Goal: Information Seeking & Learning: Learn about a topic

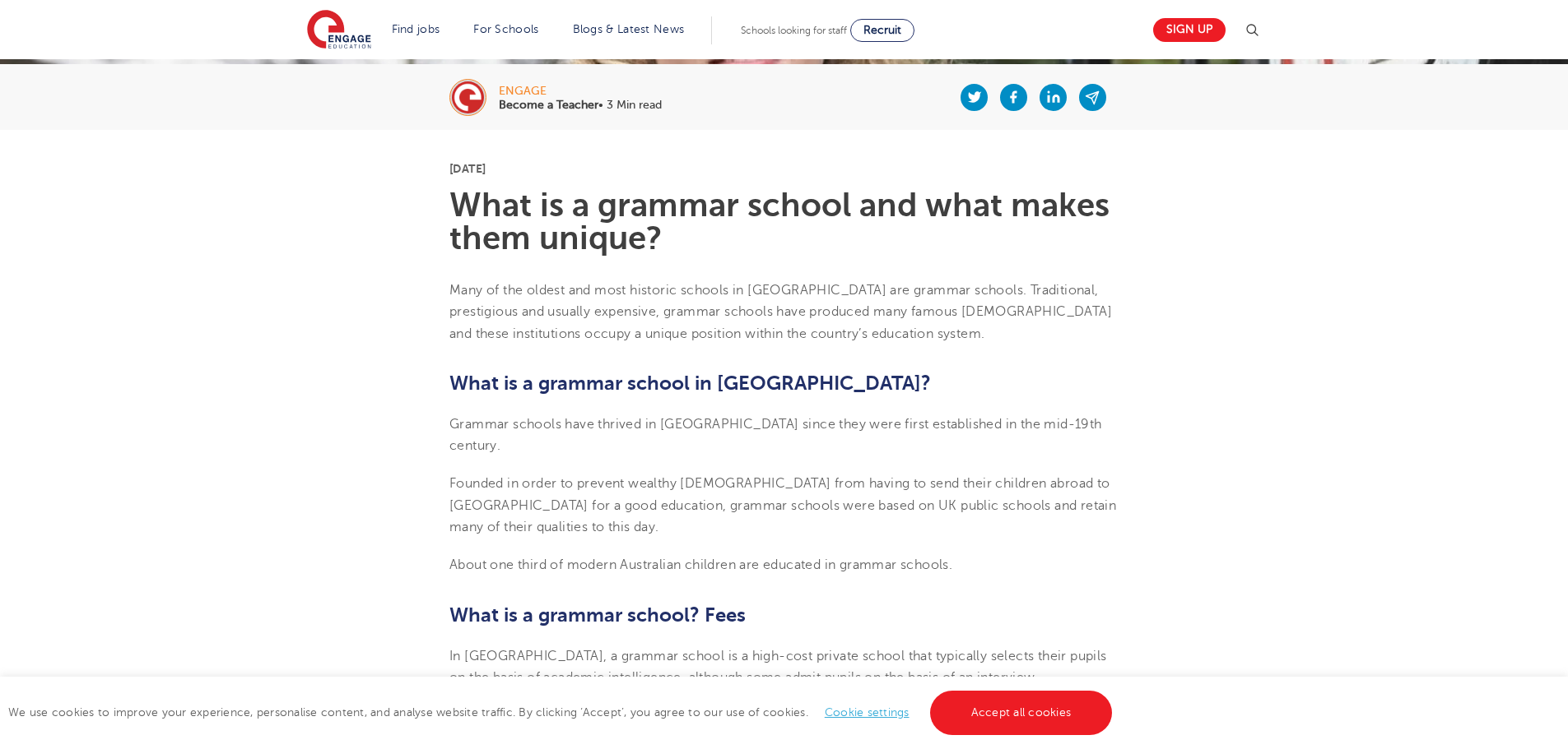
scroll to position [412, 0]
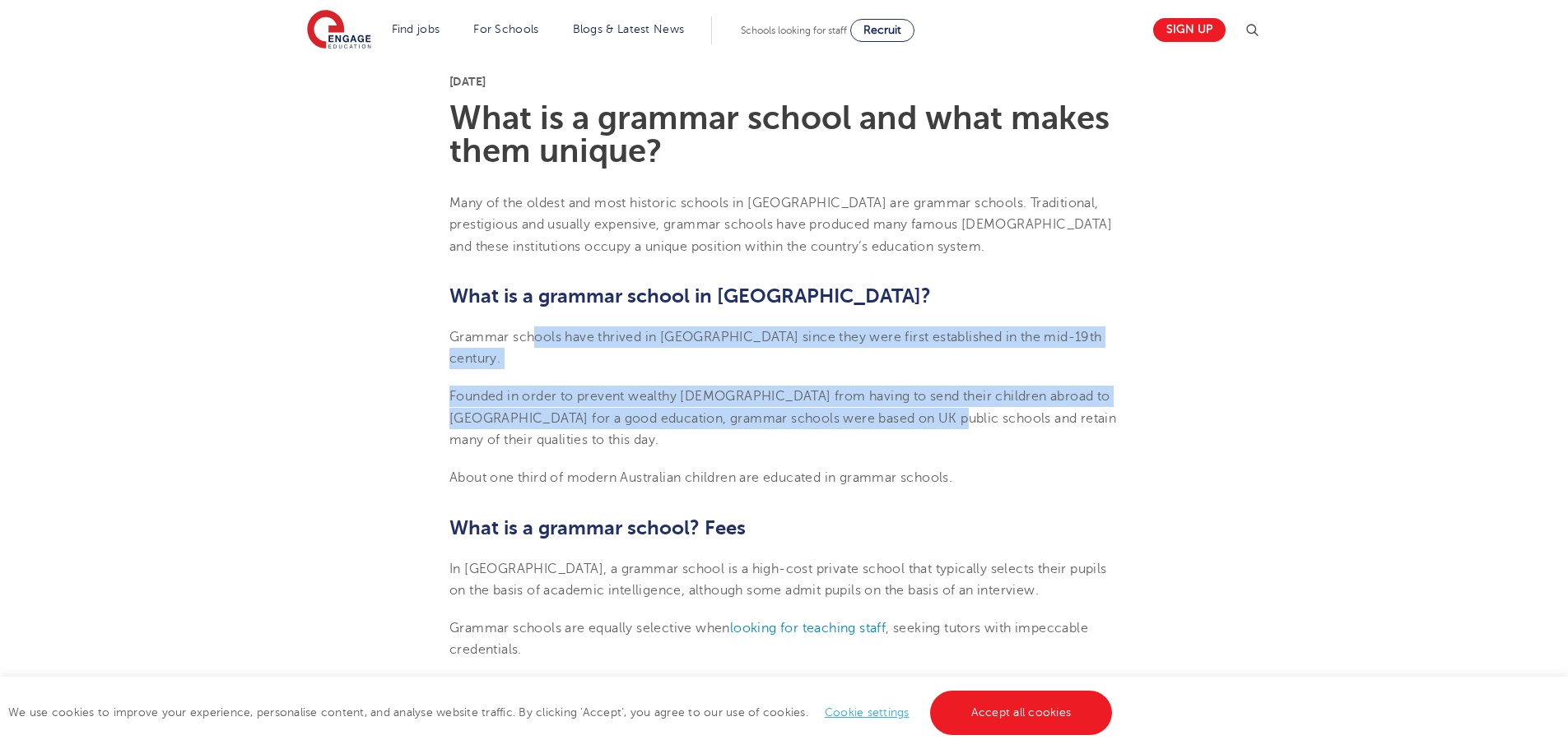
drag, startPoint x: 531, startPoint y: 340, endPoint x: 906, endPoint y: 395, distance: 379.0
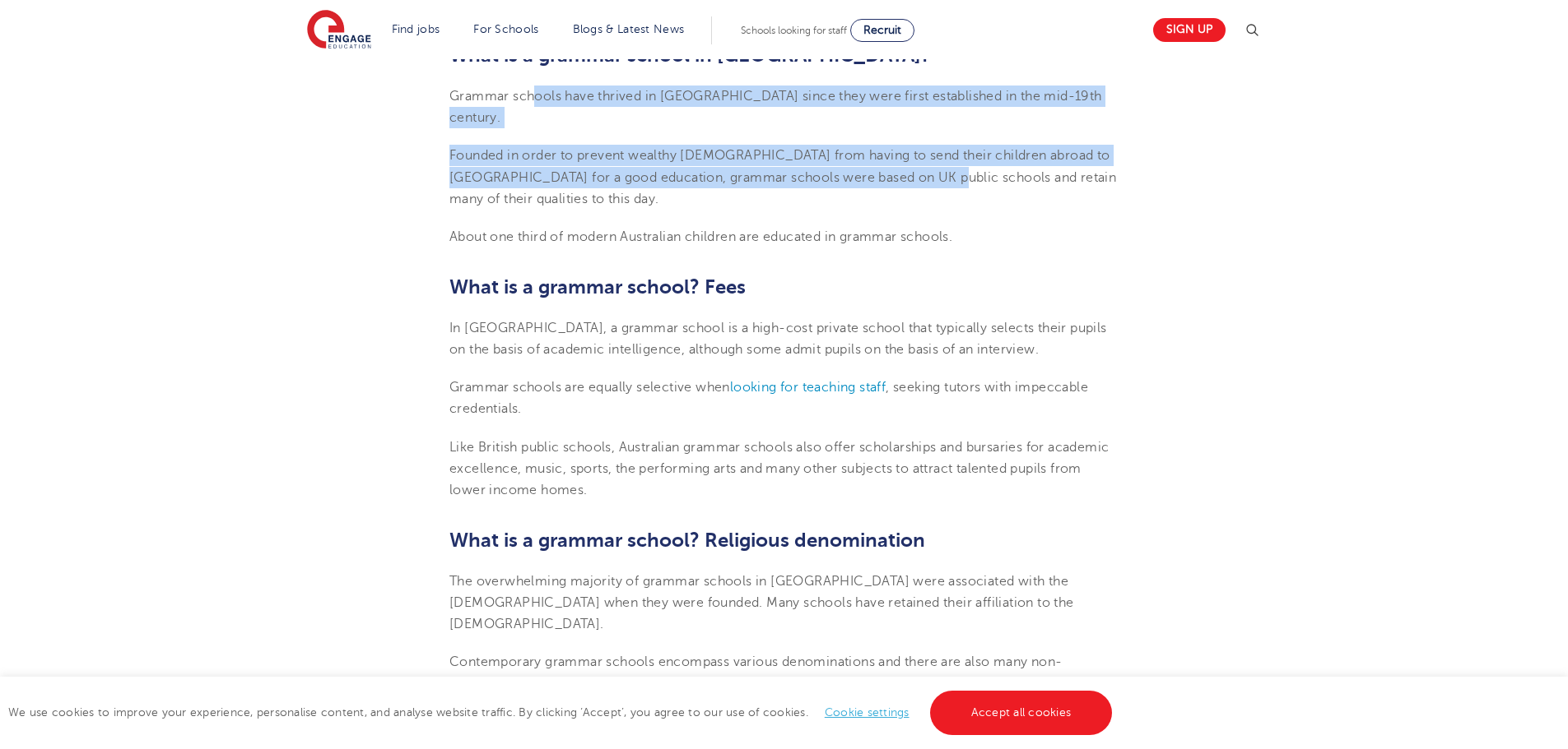
scroll to position [658, 0]
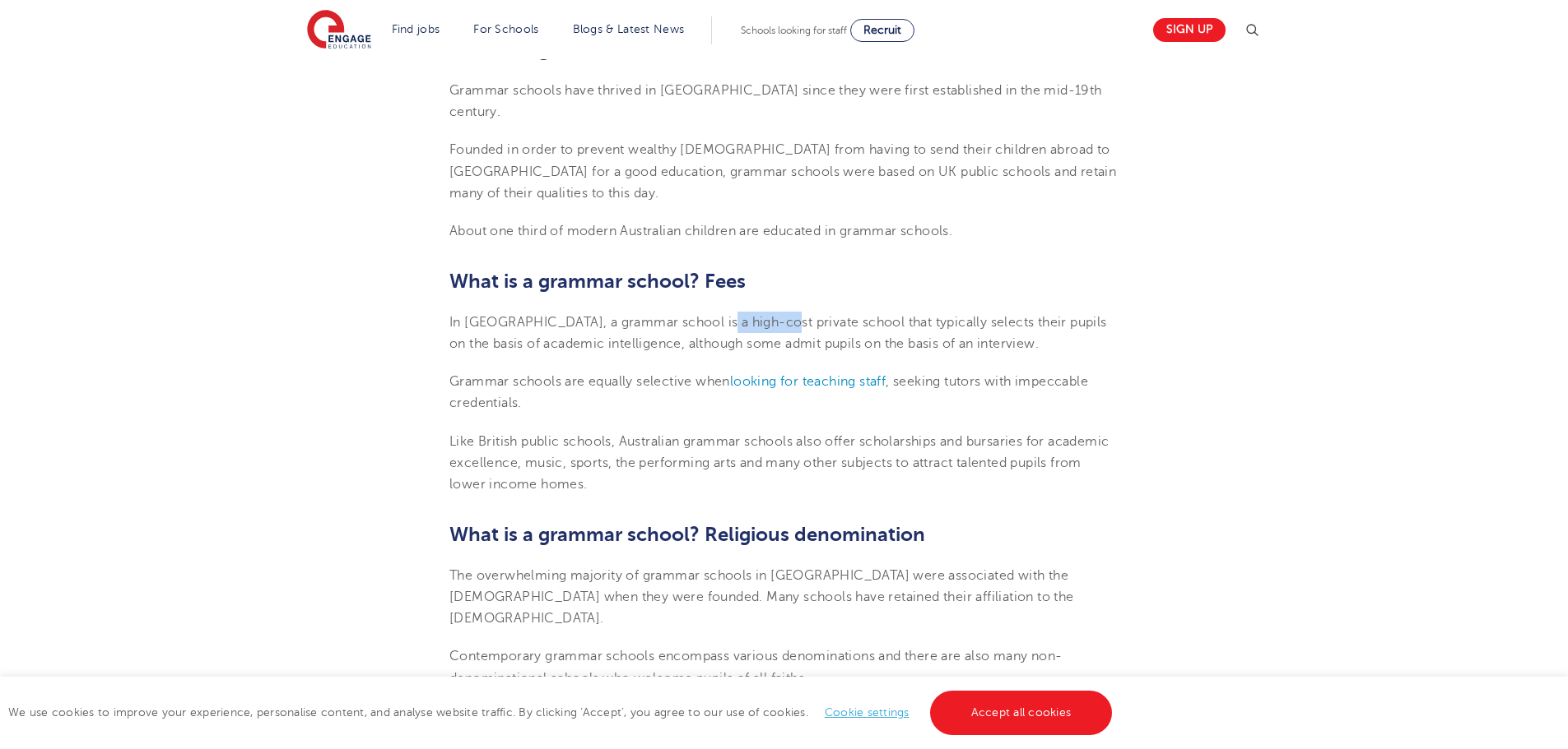
drag, startPoint x: 704, startPoint y: 311, endPoint x: 767, endPoint y: 290, distance: 66.4
click at [767, 312] on p "In [GEOGRAPHIC_DATA], a grammar school is a high-cost private school that typic…" at bounding box center [784, 333] width 669 height 43
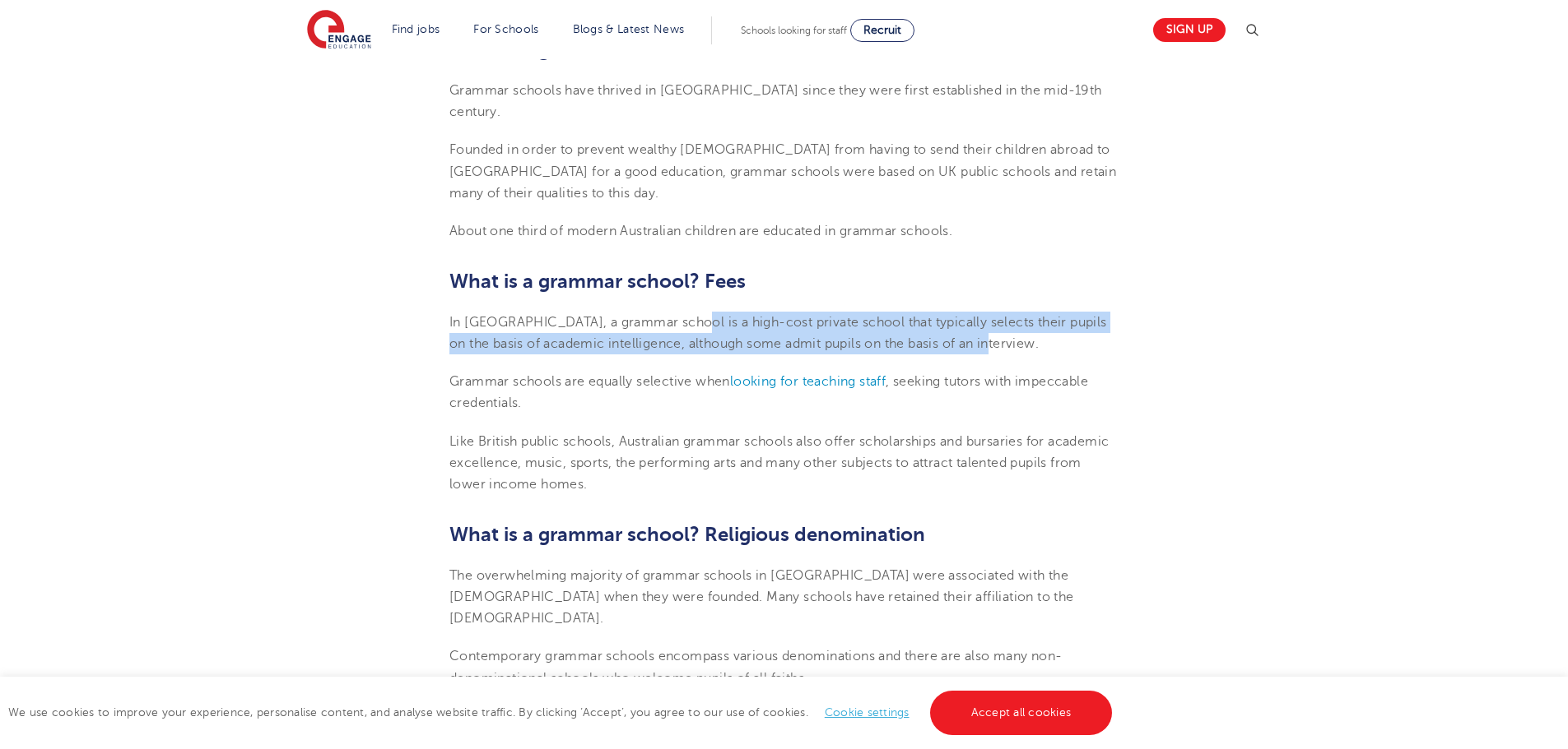
drag, startPoint x: 674, startPoint y: 298, endPoint x: 1073, endPoint y: 317, distance: 399.5
click at [1073, 317] on p "In [GEOGRAPHIC_DATA], a grammar school is a high-cost private school that typic…" at bounding box center [784, 333] width 669 height 43
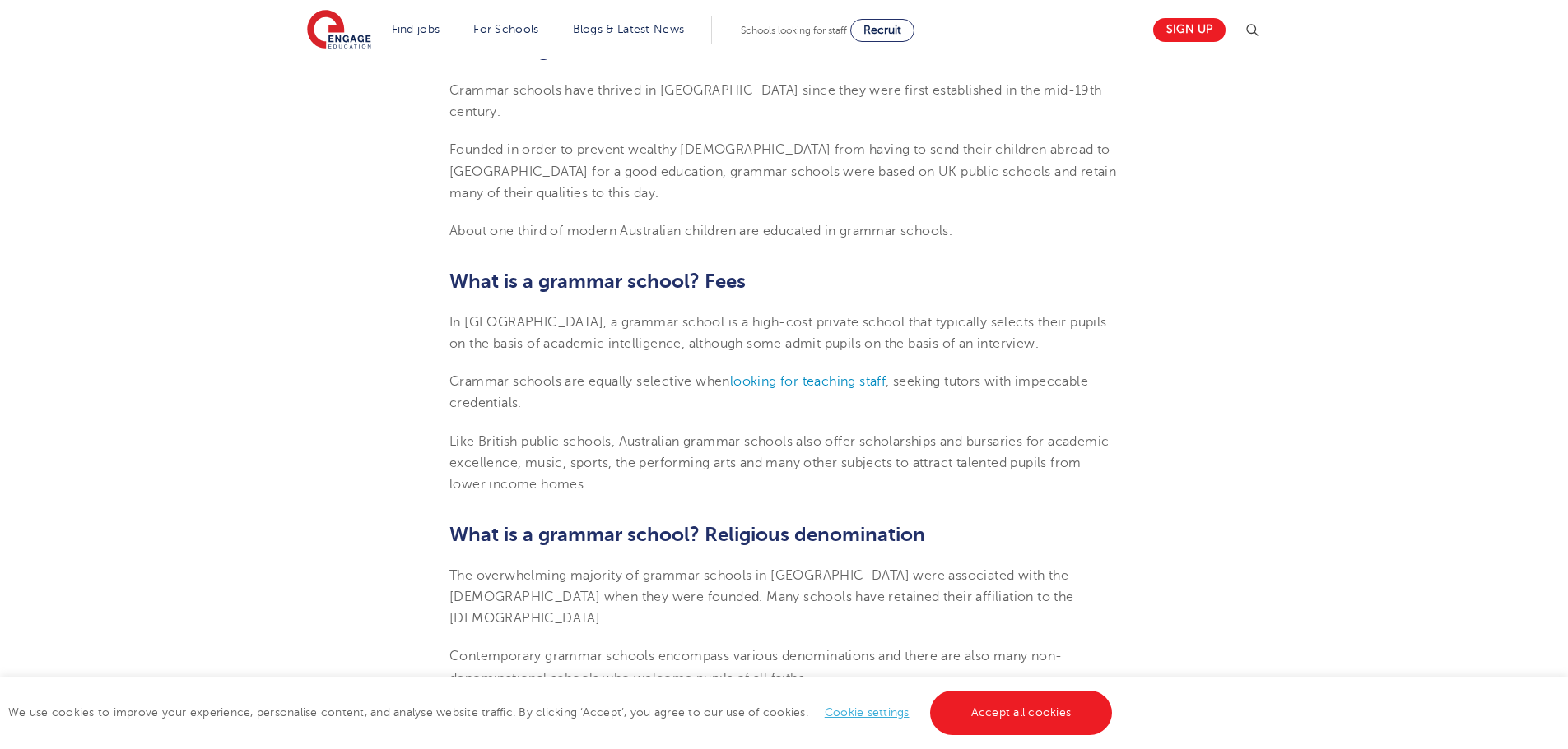
click at [618, 315] on span "In [GEOGRAPHIC_DATA], a grammar school is a high-cost private school that typic…" at bounding box center [778, 333] width 657 height 36
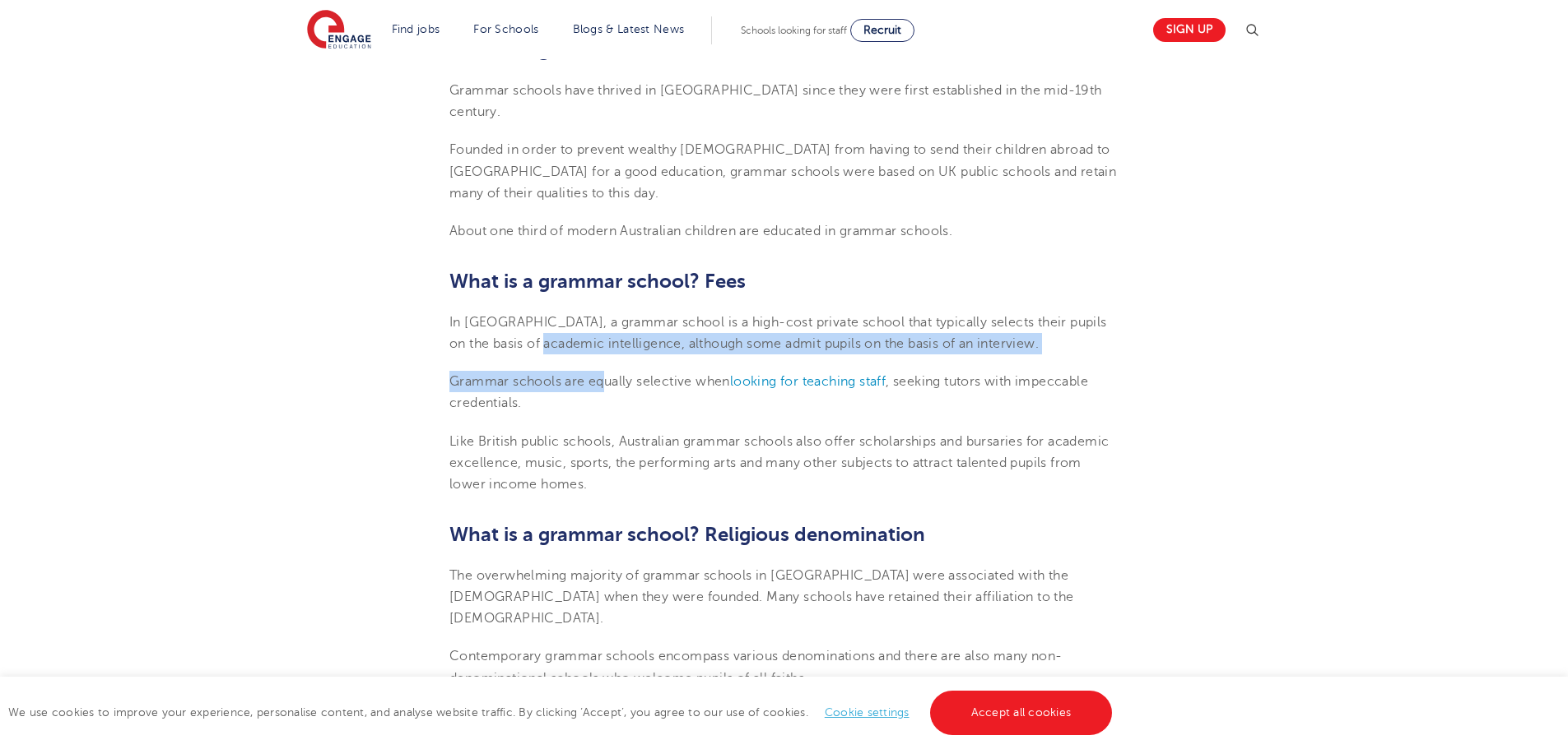
drag, startPoint x: 529, startPoint y: 327, endPoint x: 608, endPoint y: 337, distance: 79.6
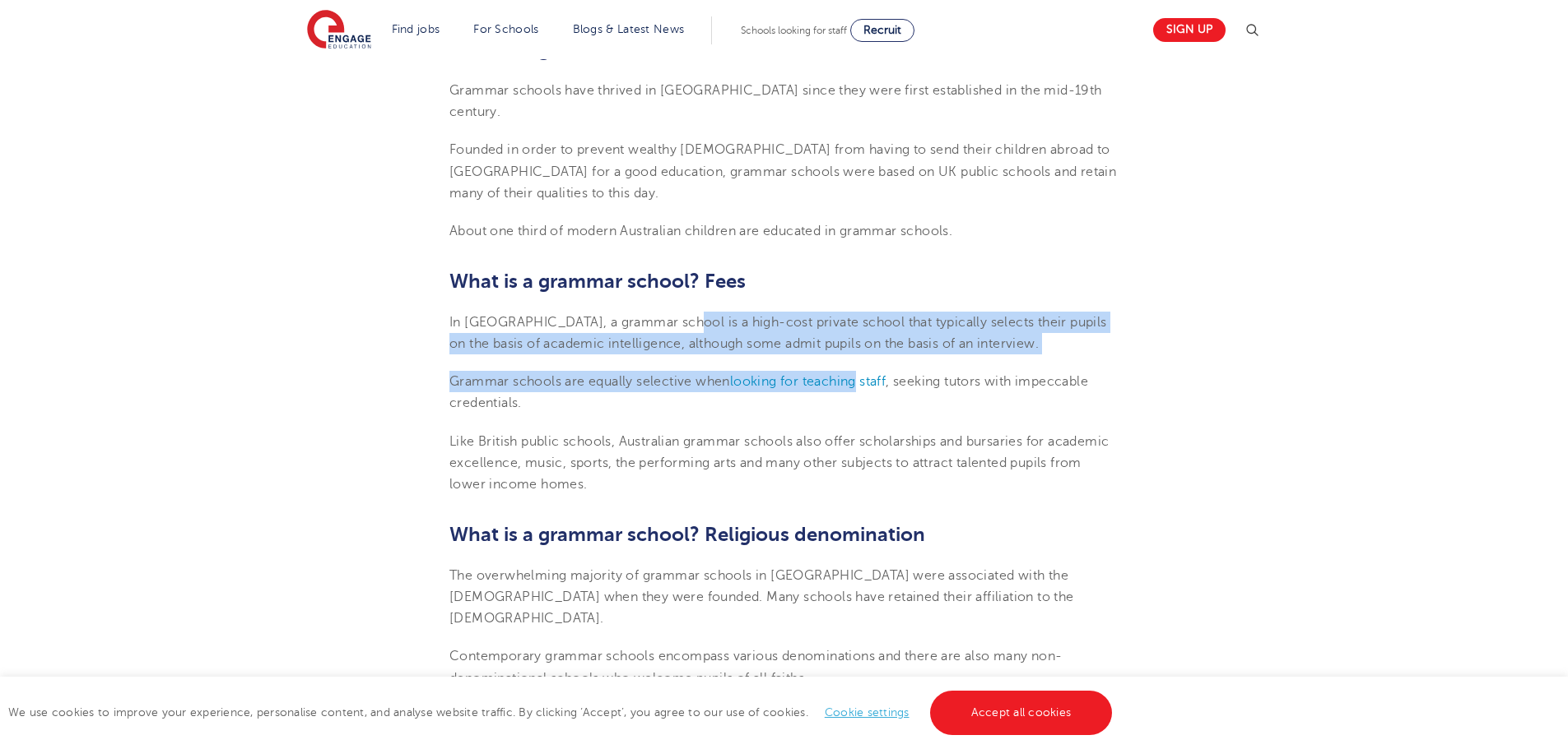
drag, startPoint x: 664, startPoint y: 298, endPoint x: 865, endPoint y: 368, distance: 212.8
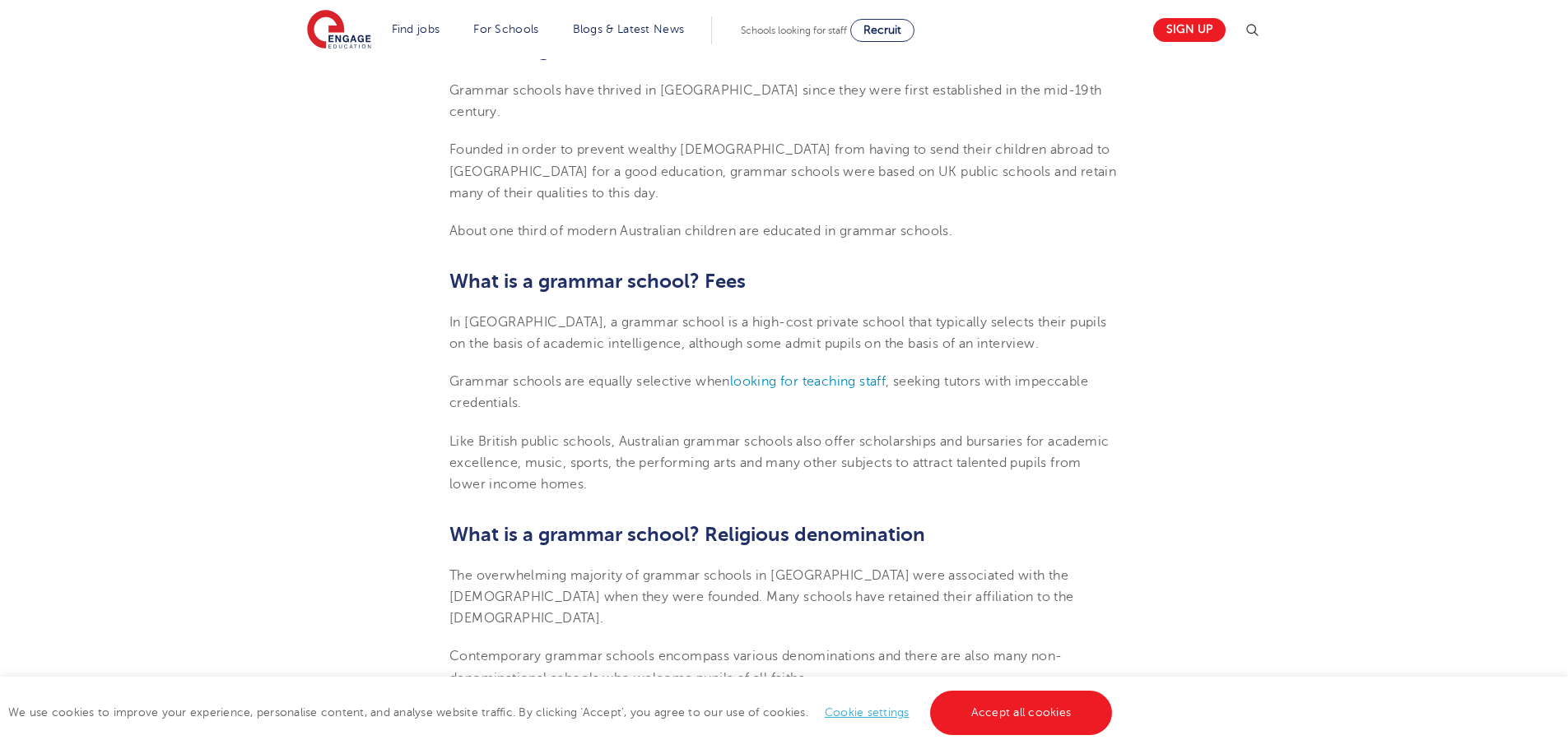
click at [738, 438] on span "Like British public schools, Australian grammar schools also offer scholarships…" at bounding box center [778, 464] width 659 height 59
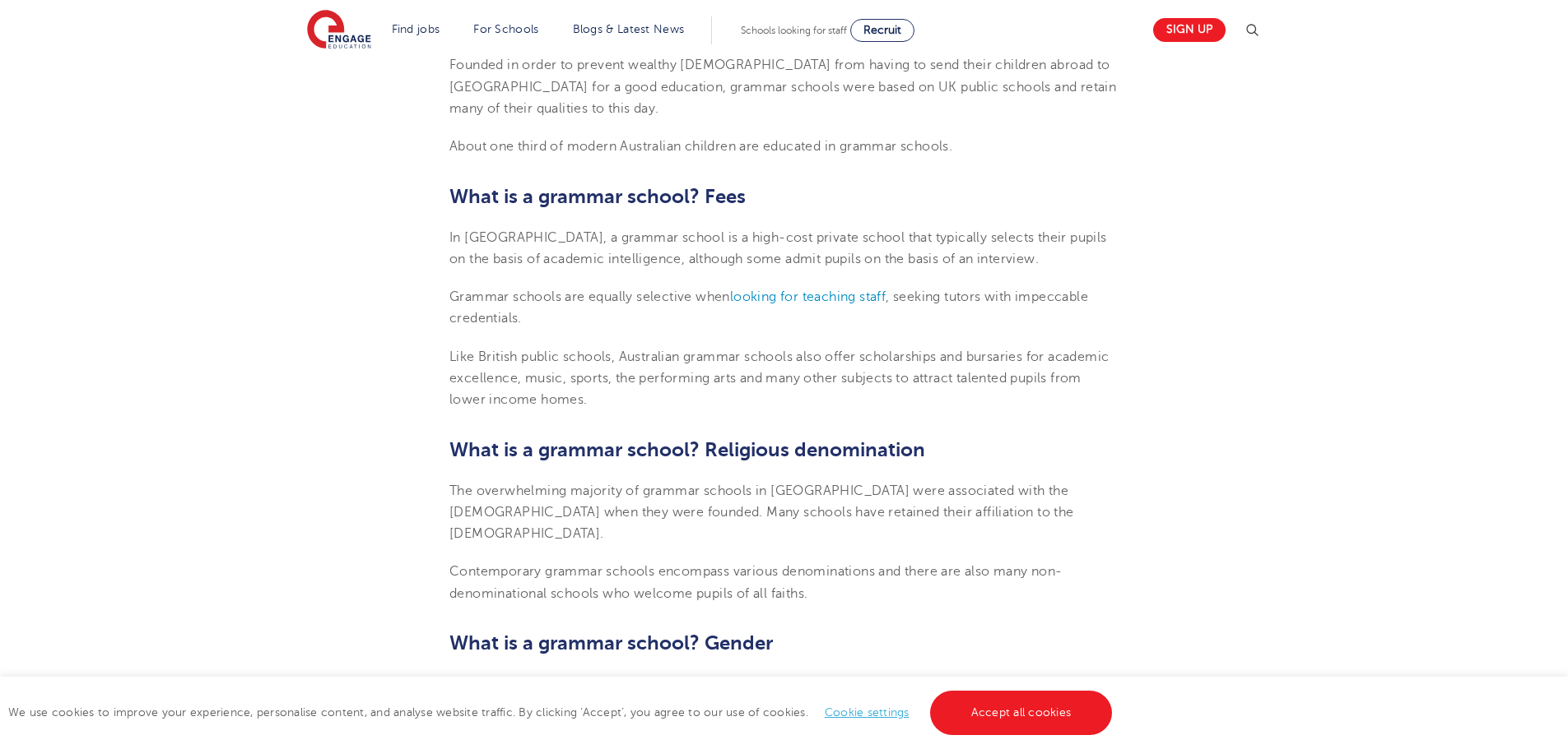
scroll to position [822, 0]
